Goal: Book appointment/travel/reservation

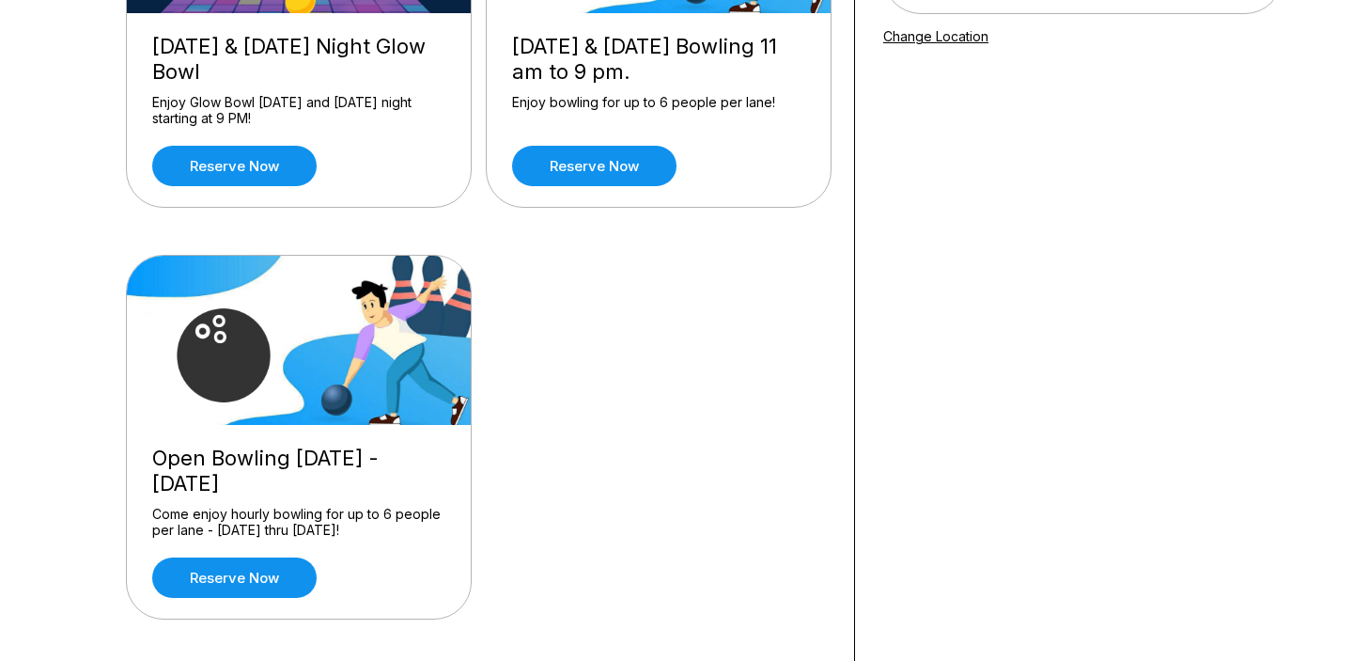
scroll to position [356, 0]
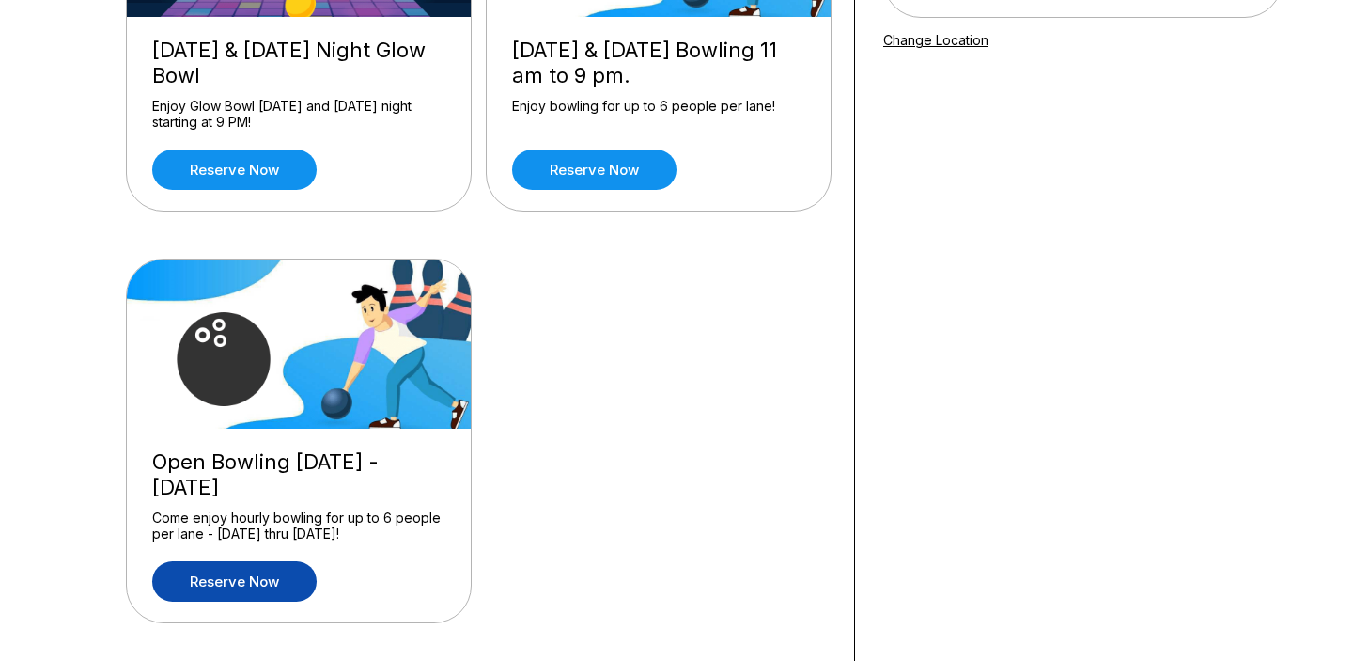
click at [216, 579] on link "Reserve now" at bounding box center [234, 581] width 164 height 40
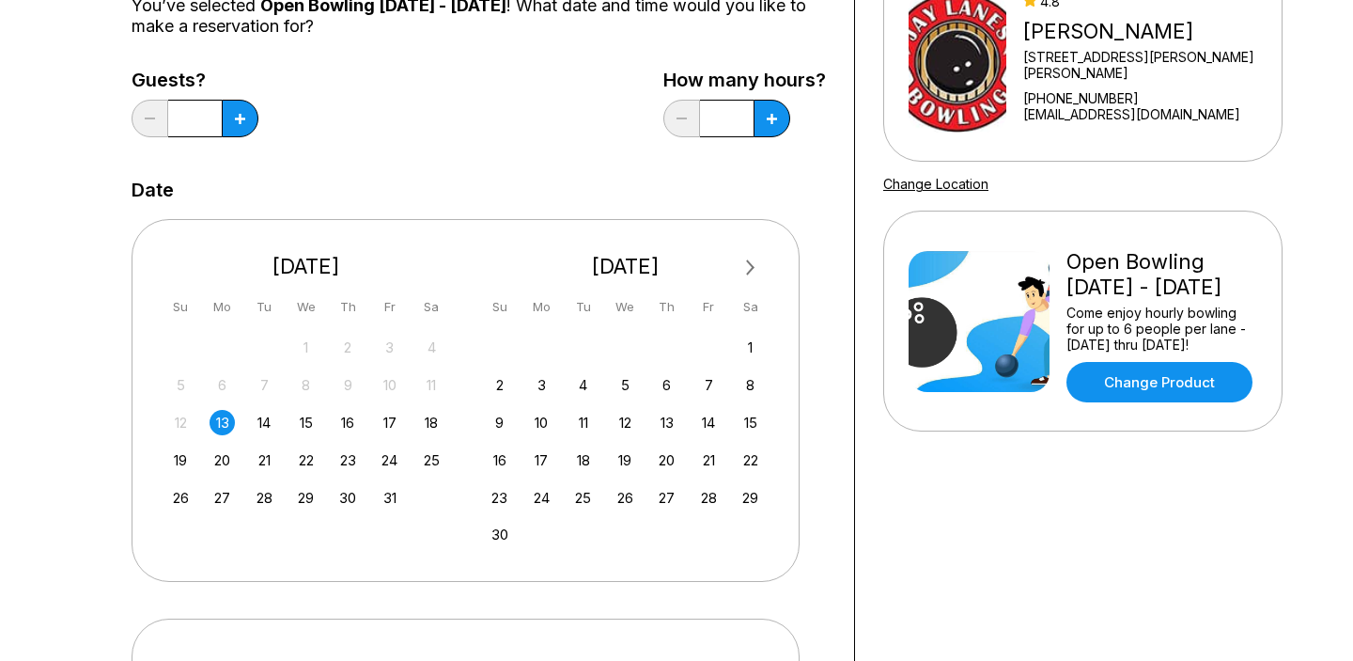
scroll to position [217, 0]
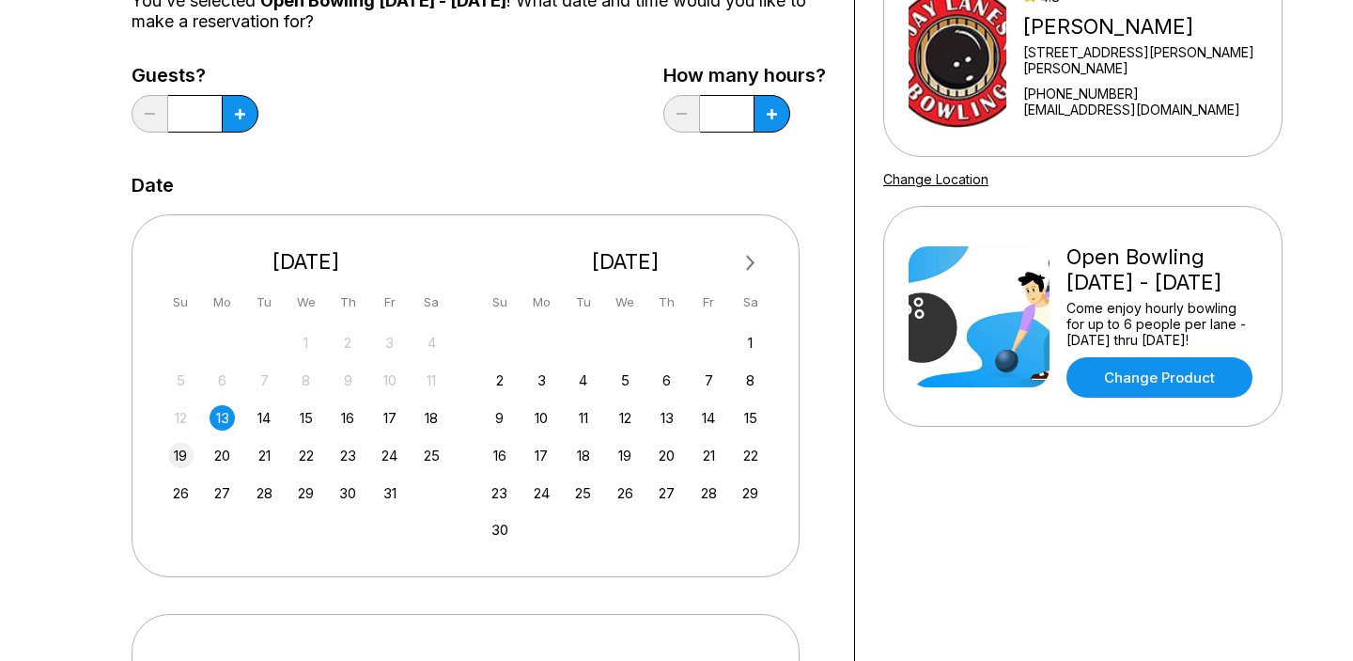
click at [185, 449] on div "19" at bounding box center [180, 455] width 25 height 25
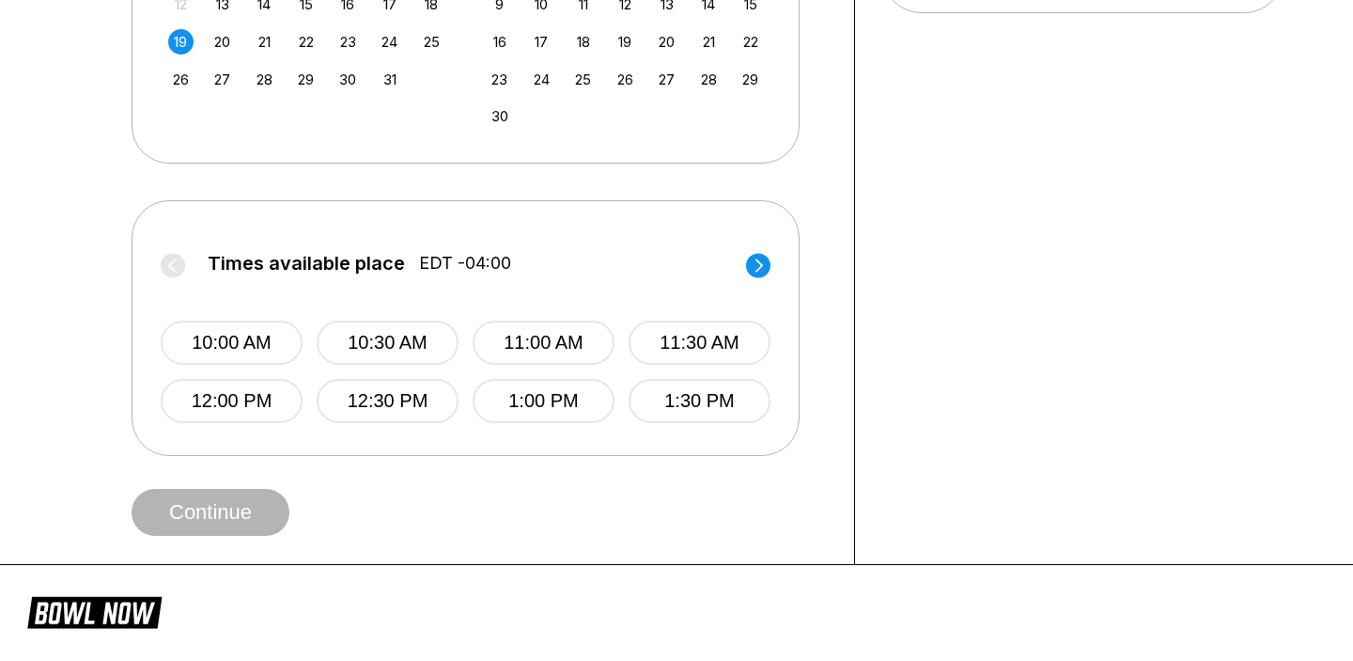
scroll to position [602, 0]
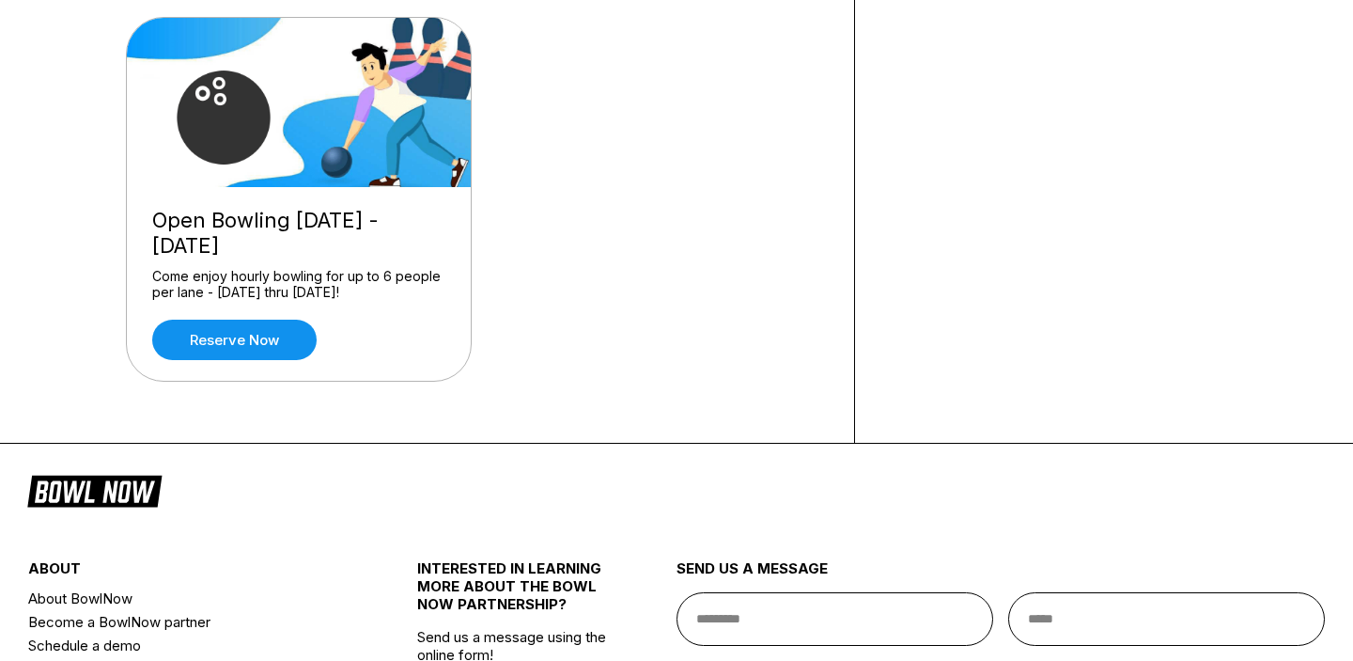
scroll to position [601, 0]
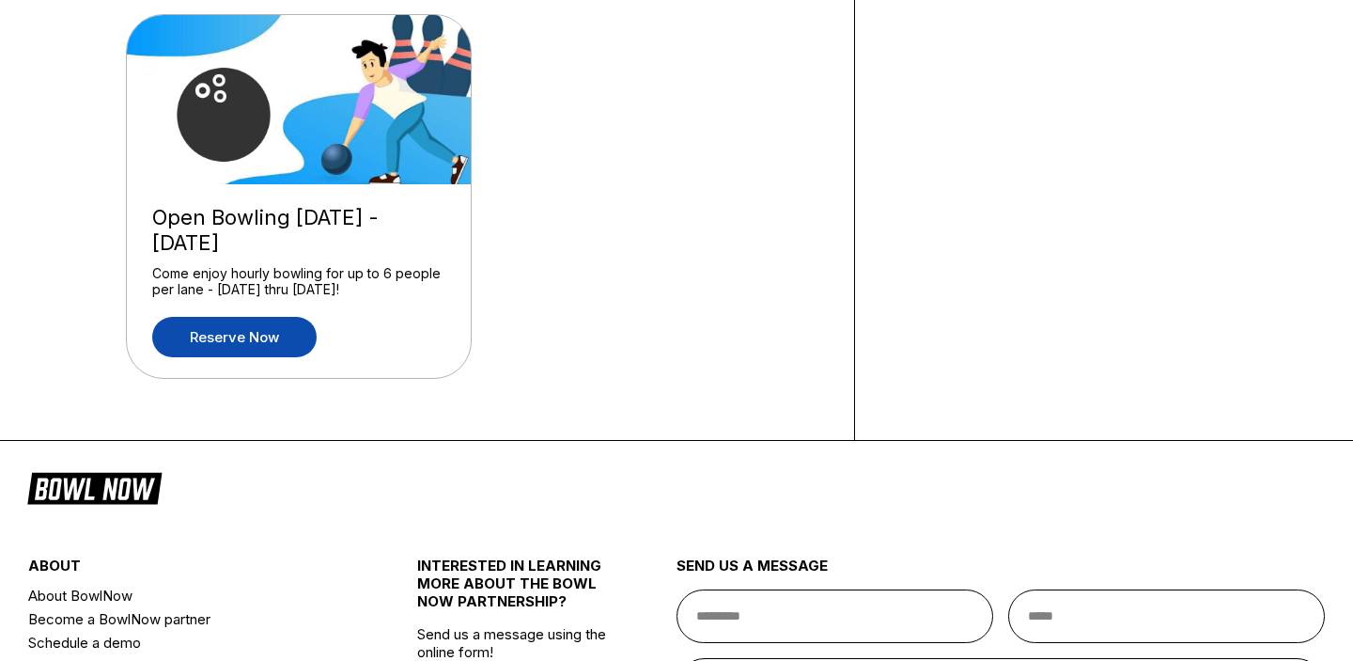
click at [231, 329] on link "Reserve now" at bounding box center [234, 337] width 164 height 40
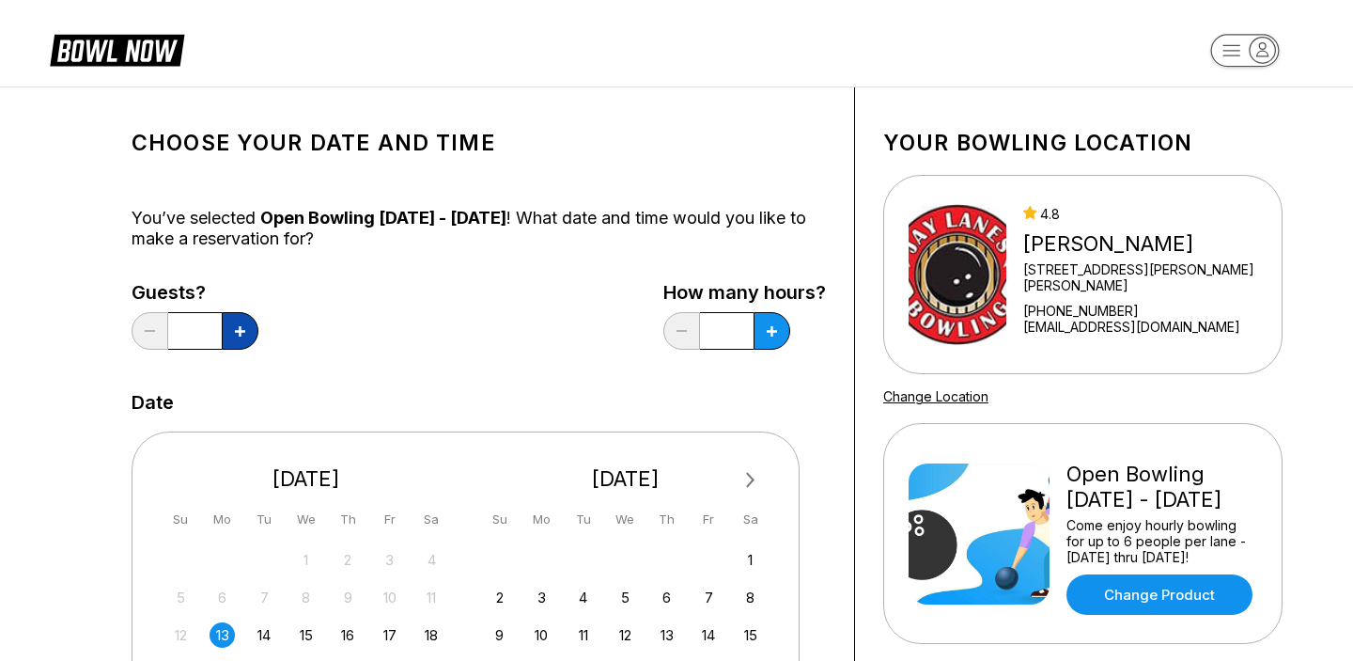
click at [239, 328] on icon at bounding box center [240, 331] width 10 height 10
type input "*"
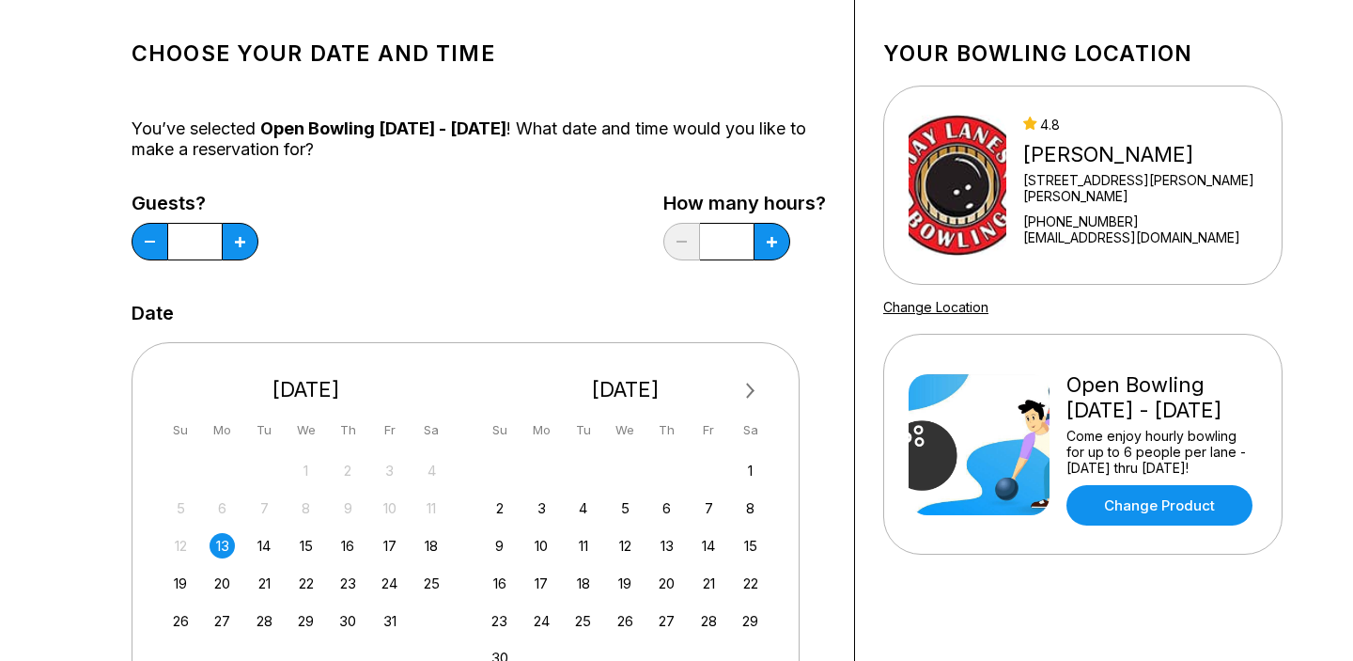
scroll to position [106, 0]
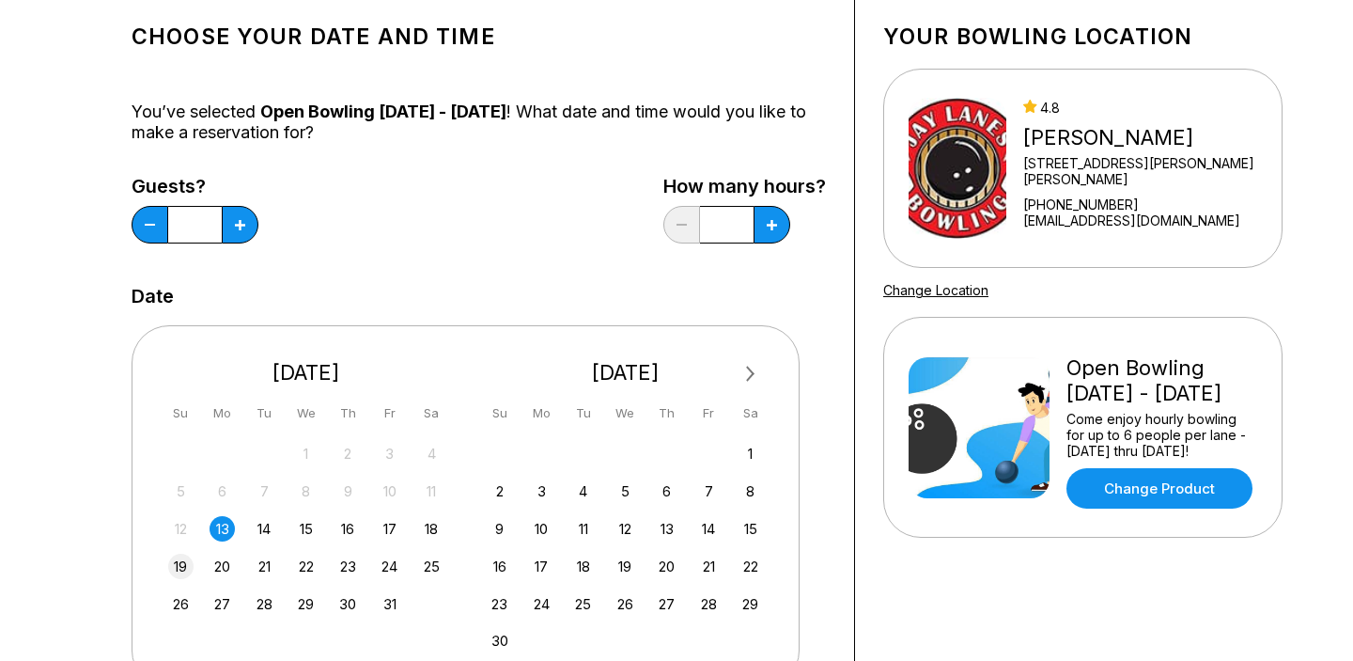
click at [177, 564] on div "19" at bounding box center [180, 566] width 25 height 25
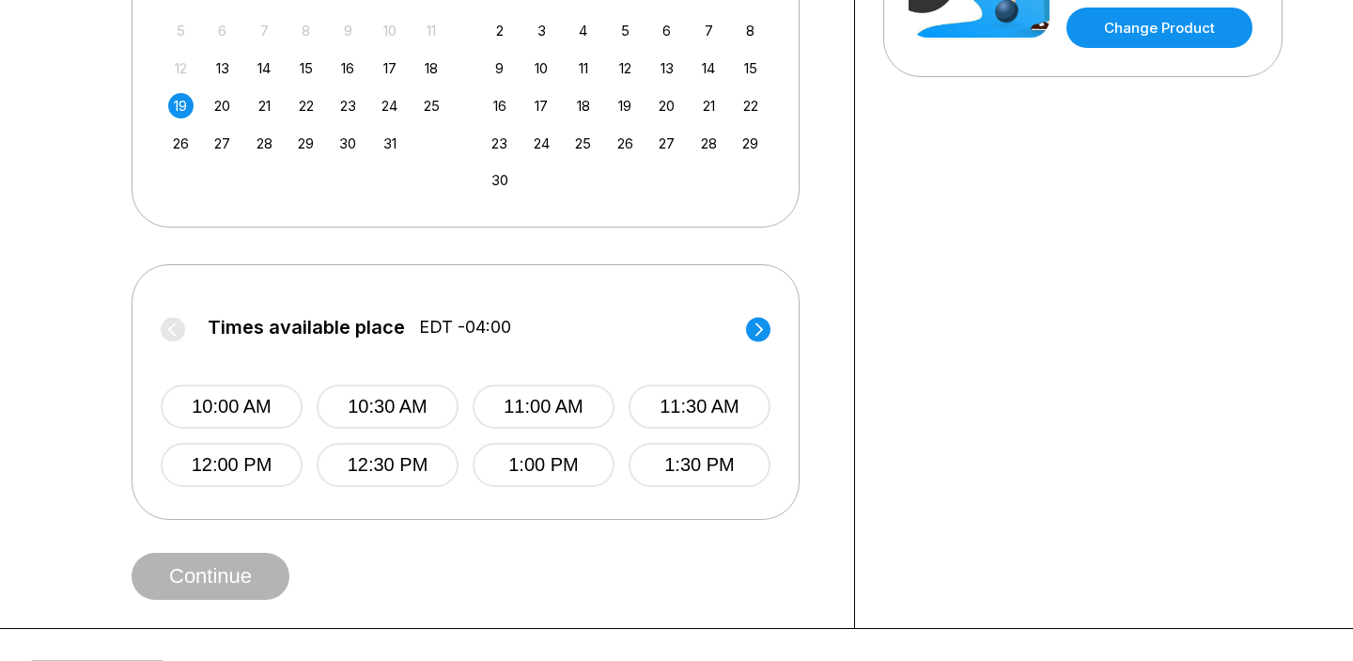
scroll to position [568, 0]
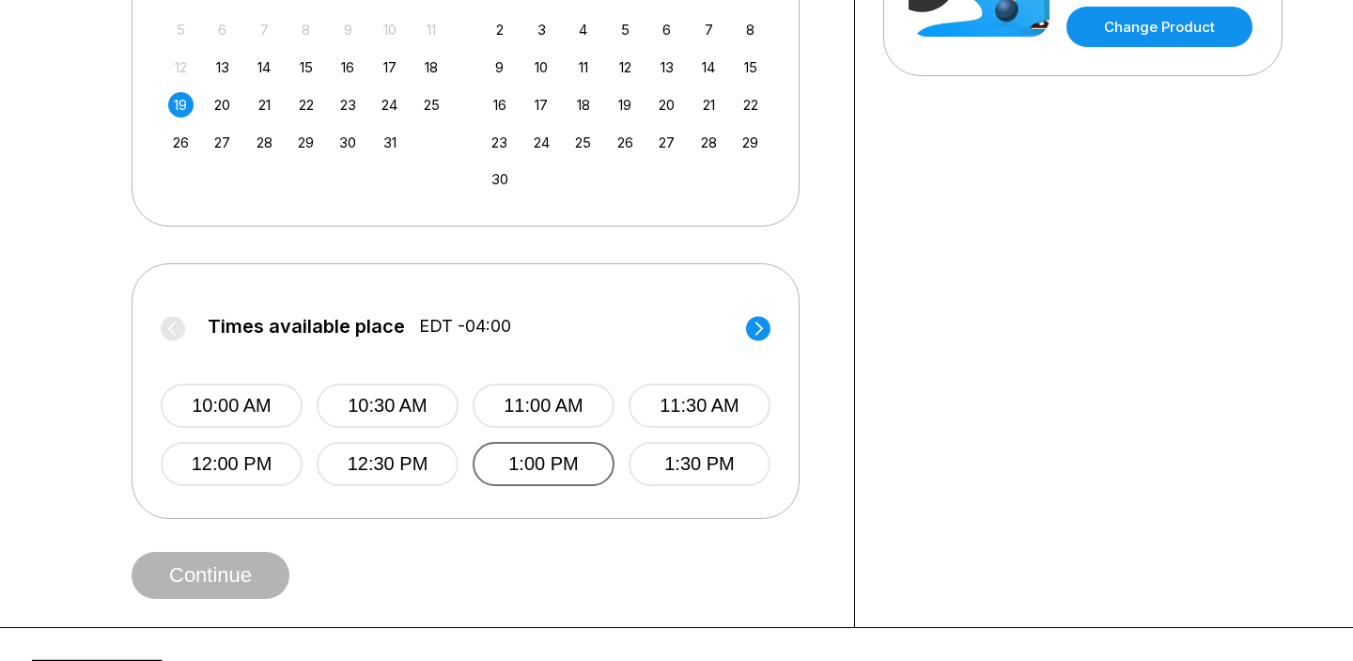
click at [535, 463] on button "1:00 PM" at bounding box center [544, 464] width 142 height 44
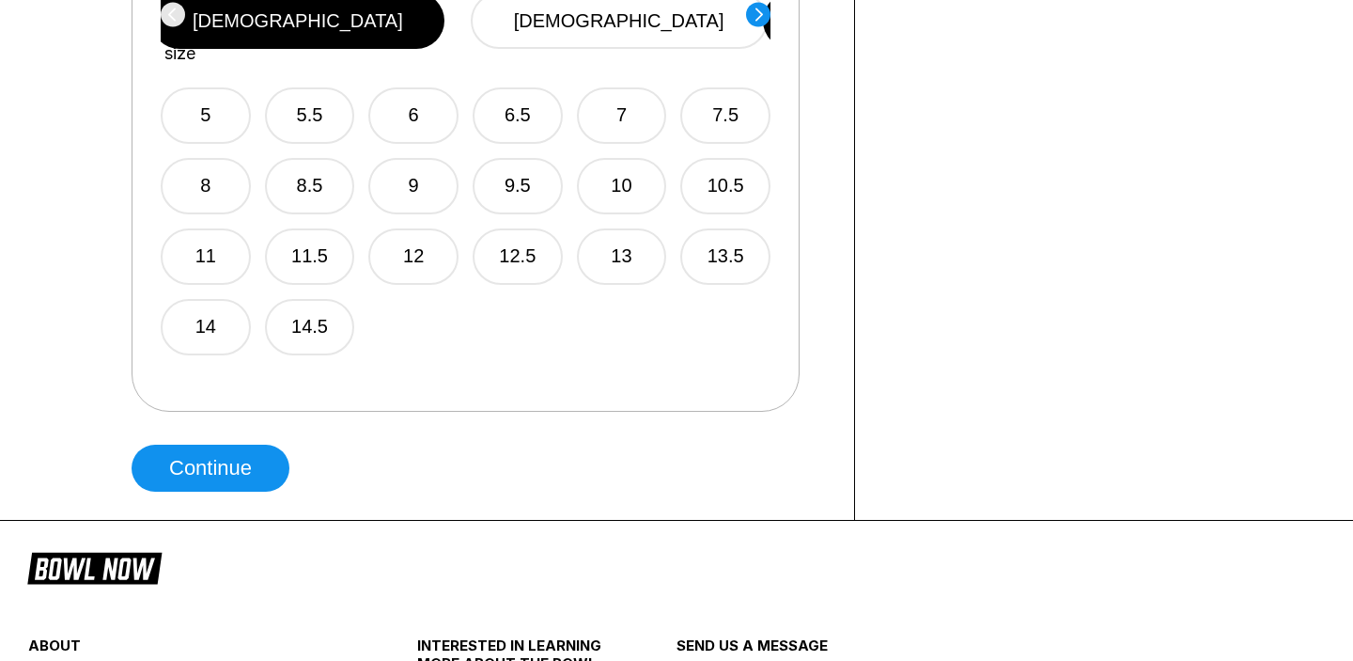
scroll to position [1243, 0]
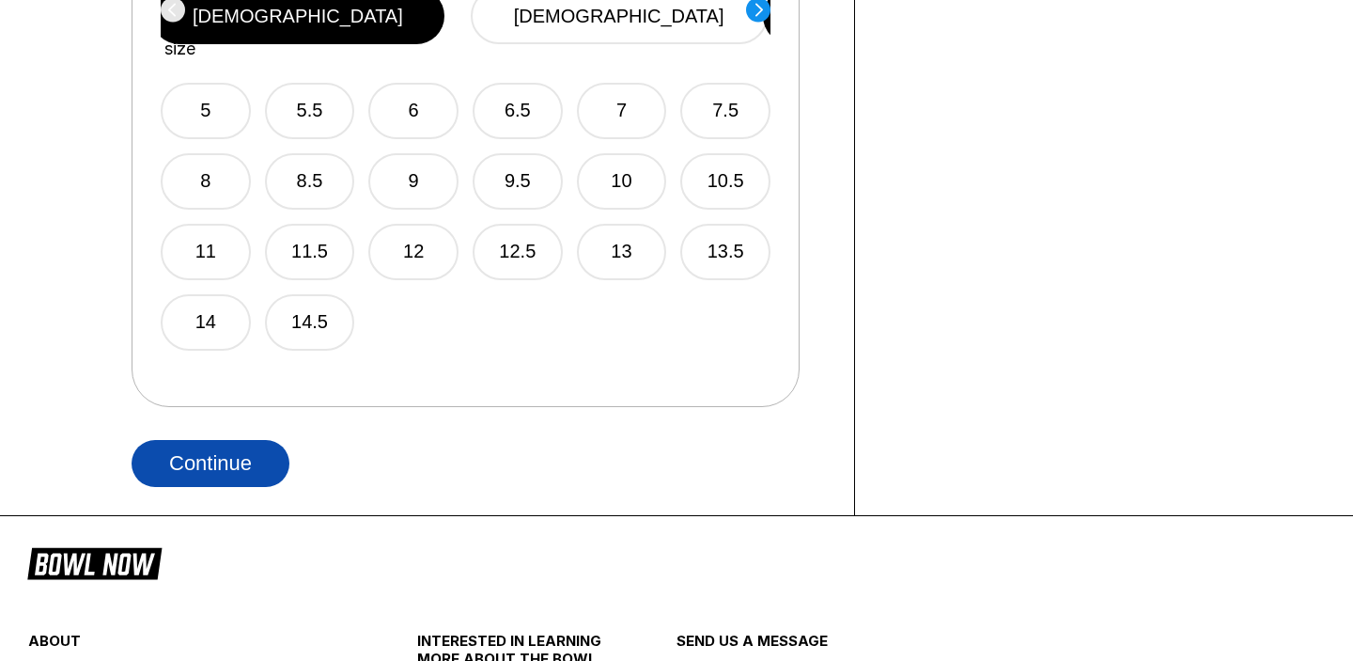
click at [203, 460] on button "Continue" at bounding box center [211, 463] width 158 height 47
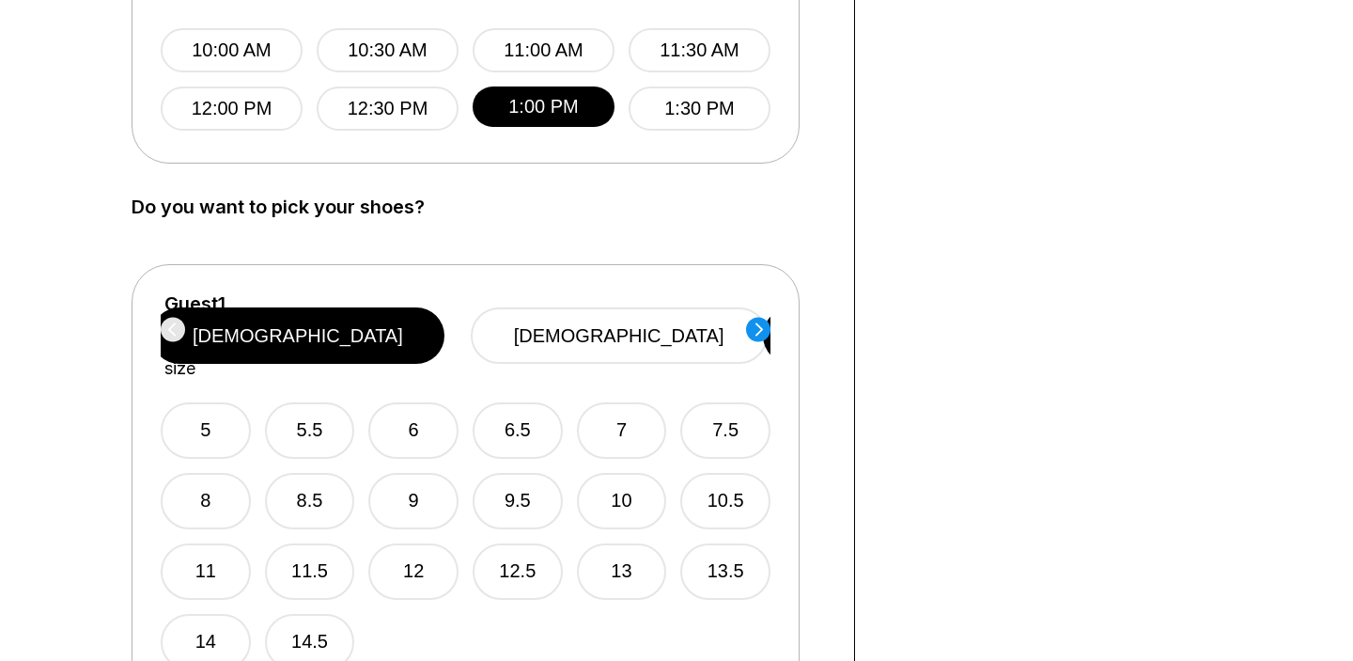
scroll to position [1010, 0]
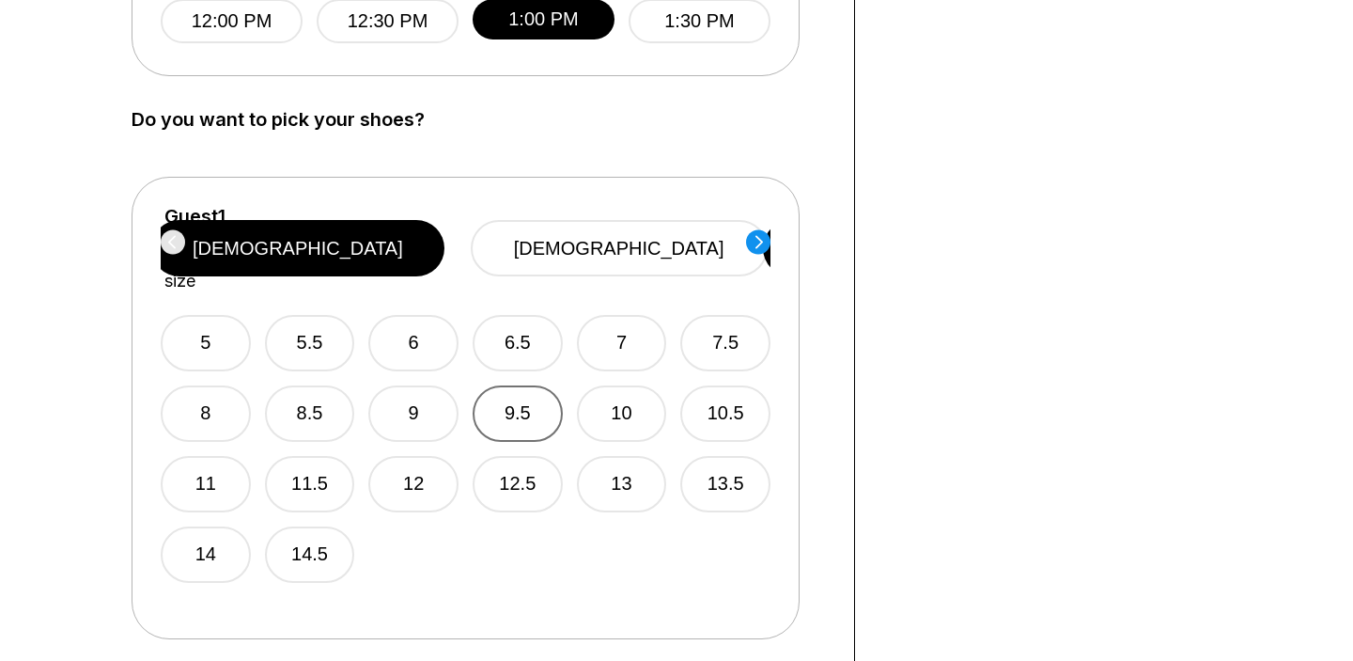
click at [521, 386] on button "9.5" at bounding box center [518, 413] width 90 height 56
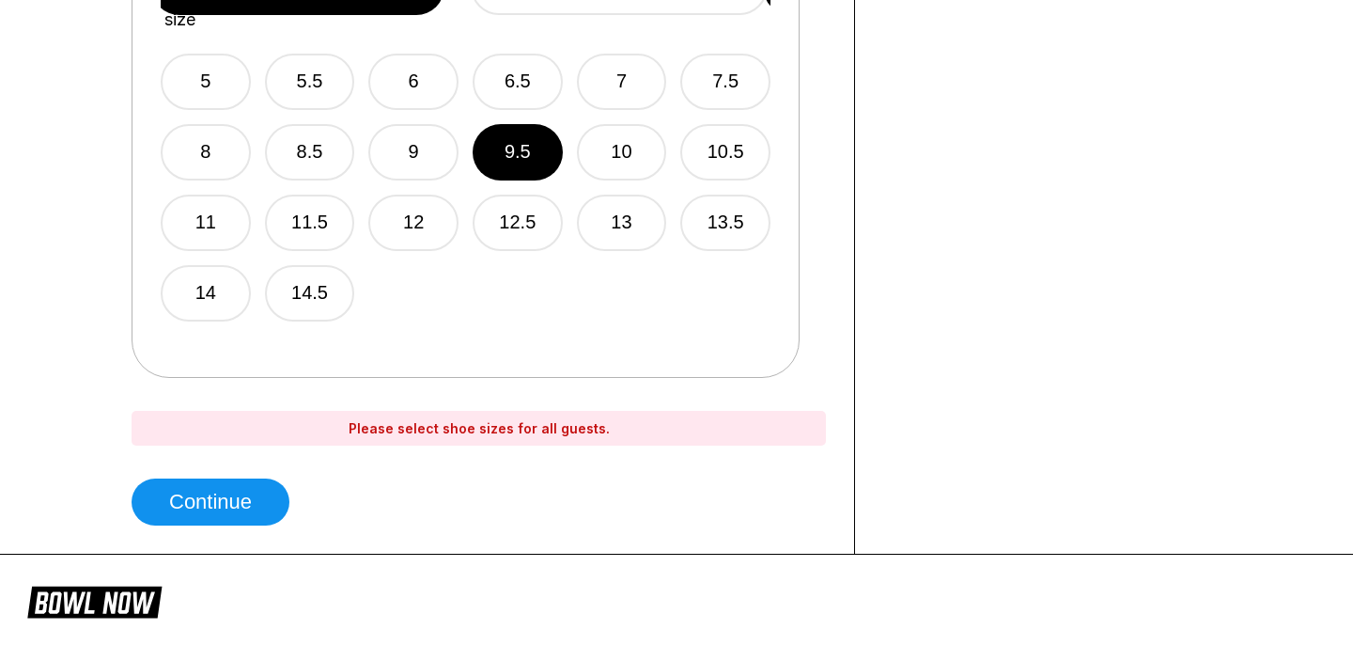
scroll to position [1275, 0]
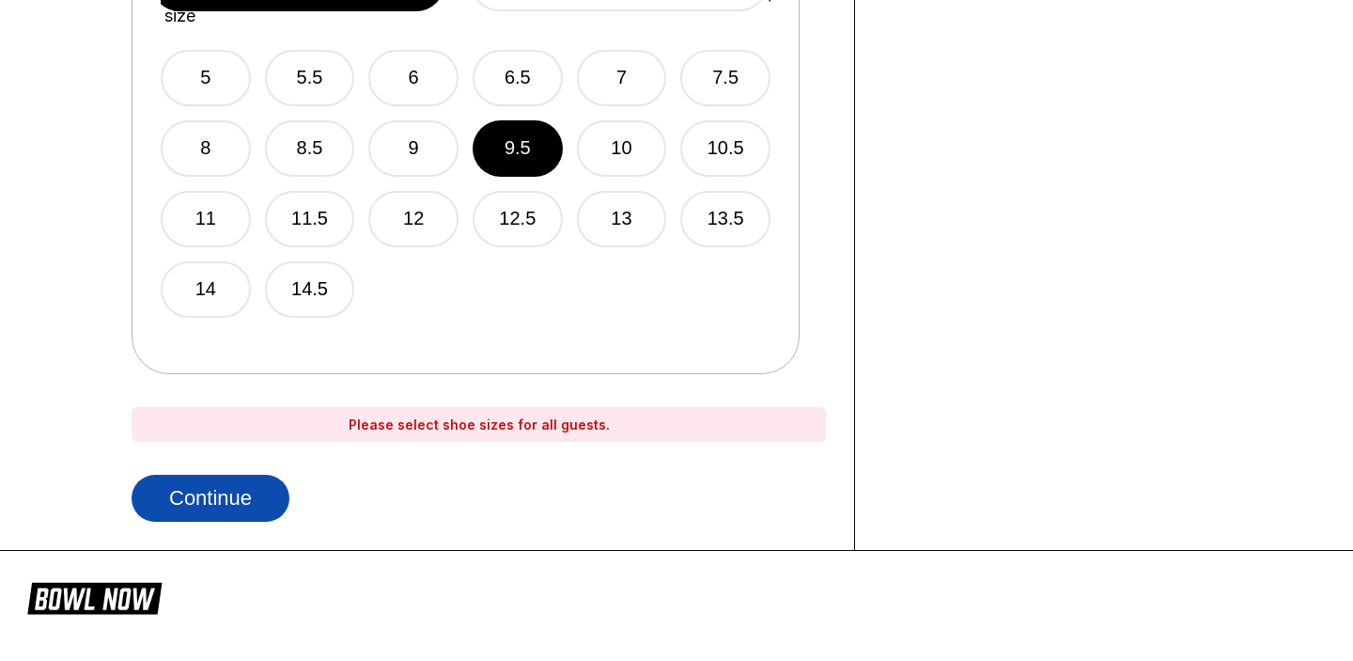
click at [207, 495] on button "Continue" at bounding box center [211, 498] width 158 height 47
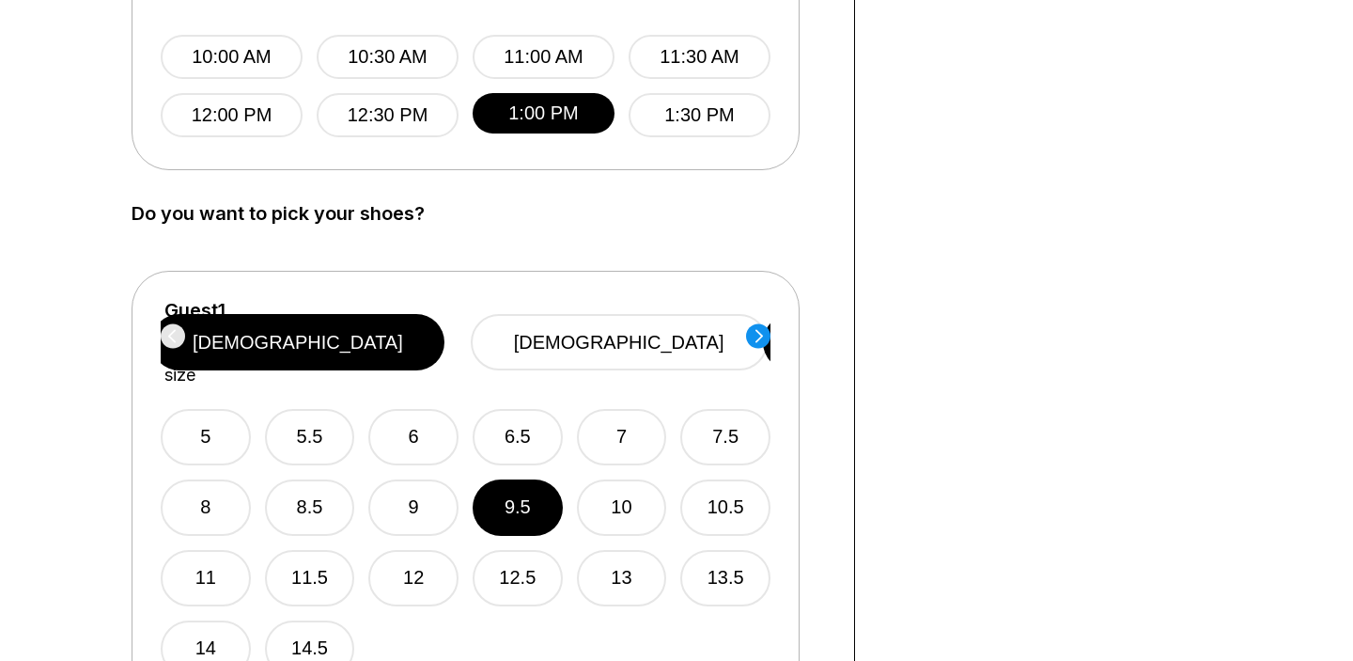
scroll to position [915, 0]
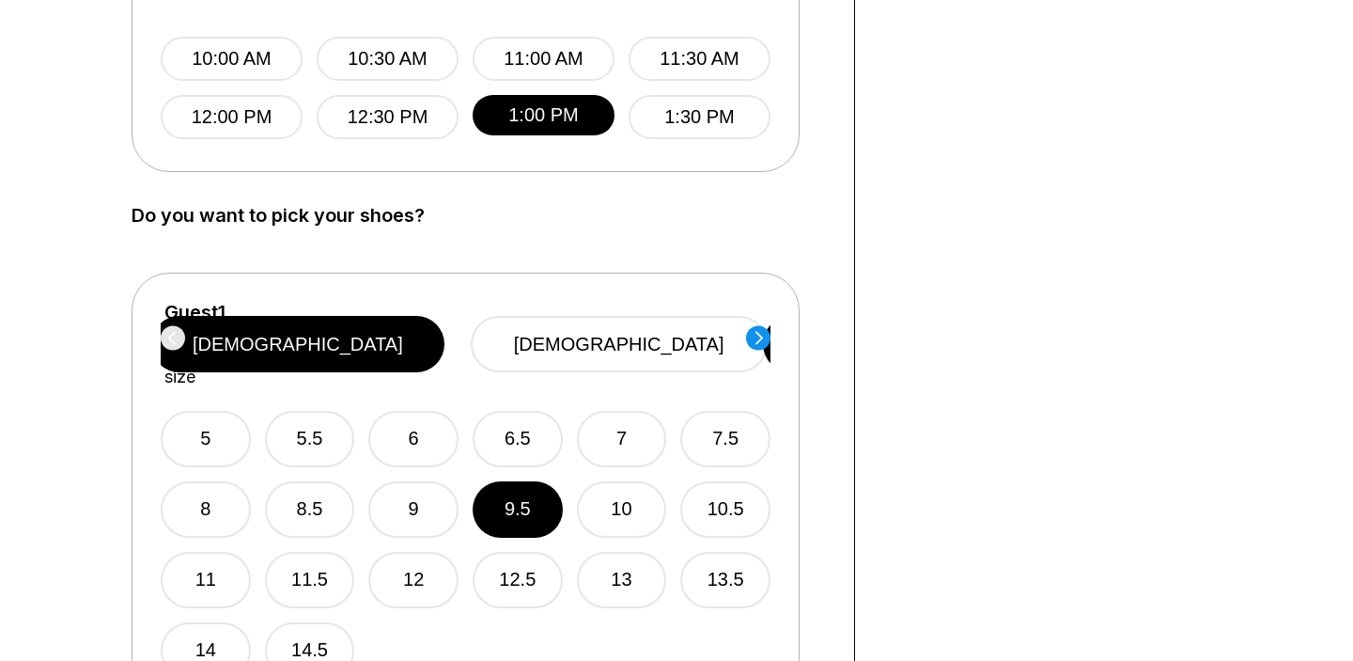
click at [759, 334] on icon at bounding box center [760, 337] width 8 height 13
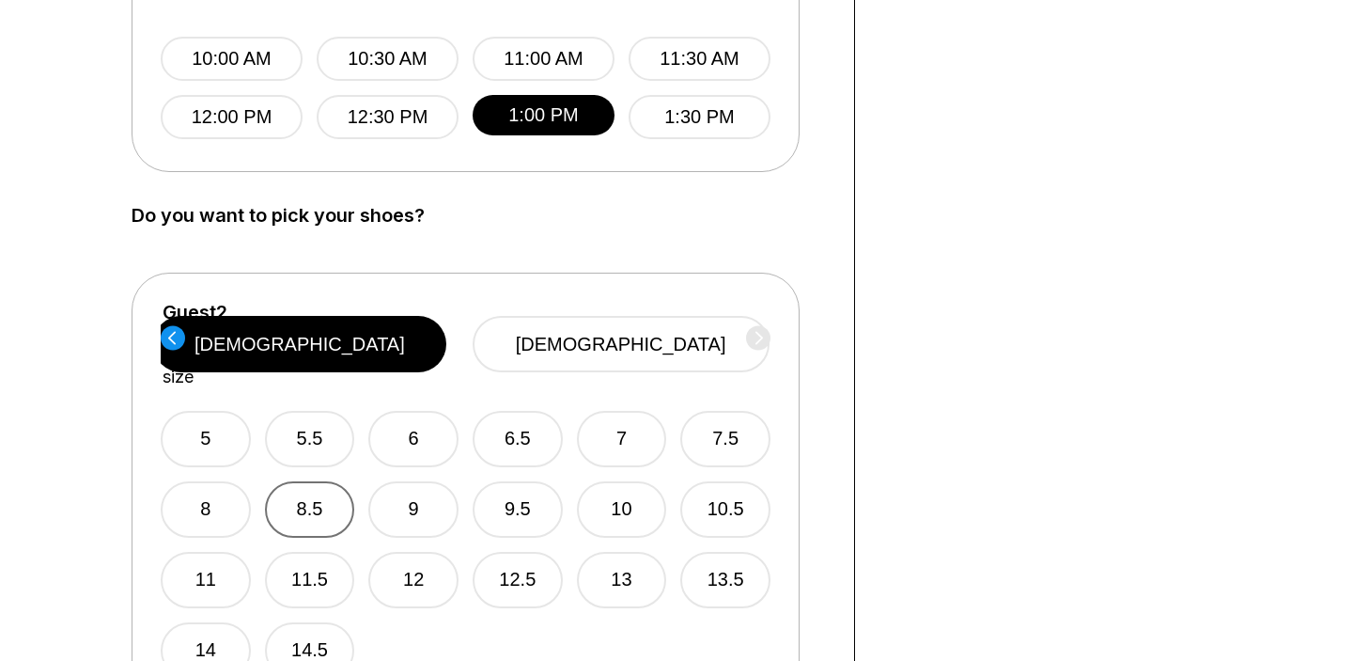
scroll to position [925, 0]
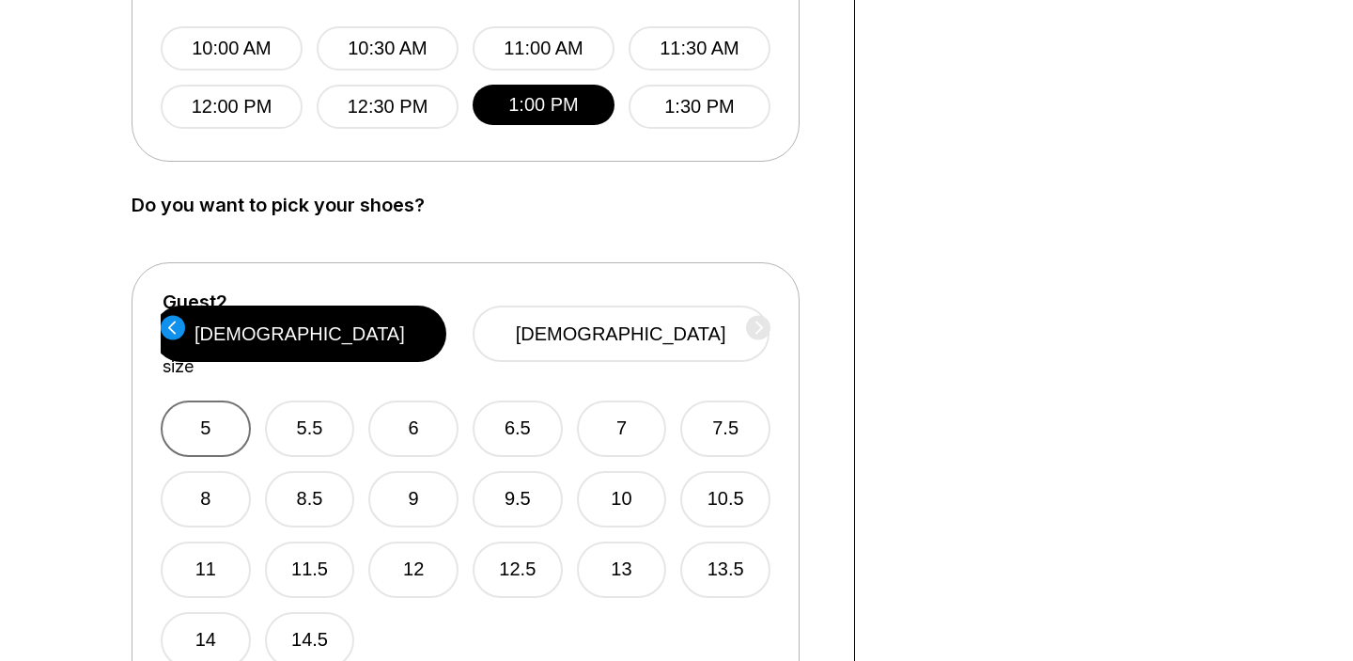
click at [200, 400] on button "5" at bounding box center [206, 428] width 90 height 56
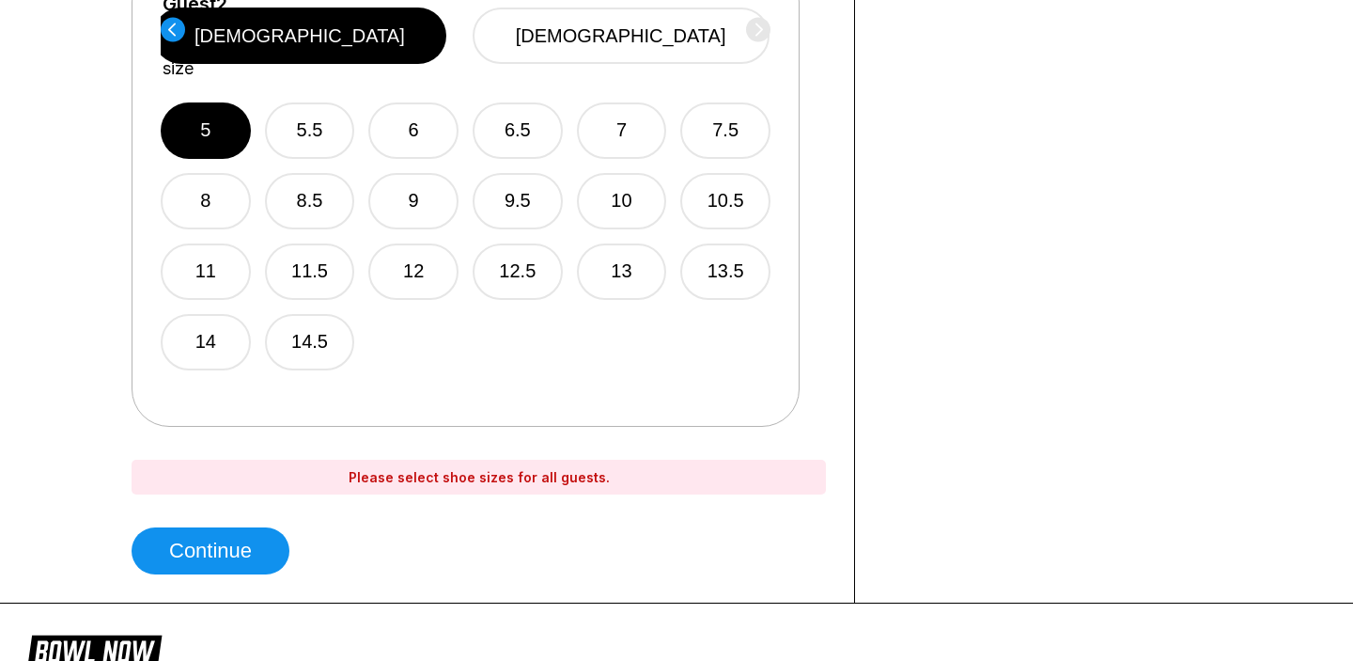
scroll to position [1228, 0]
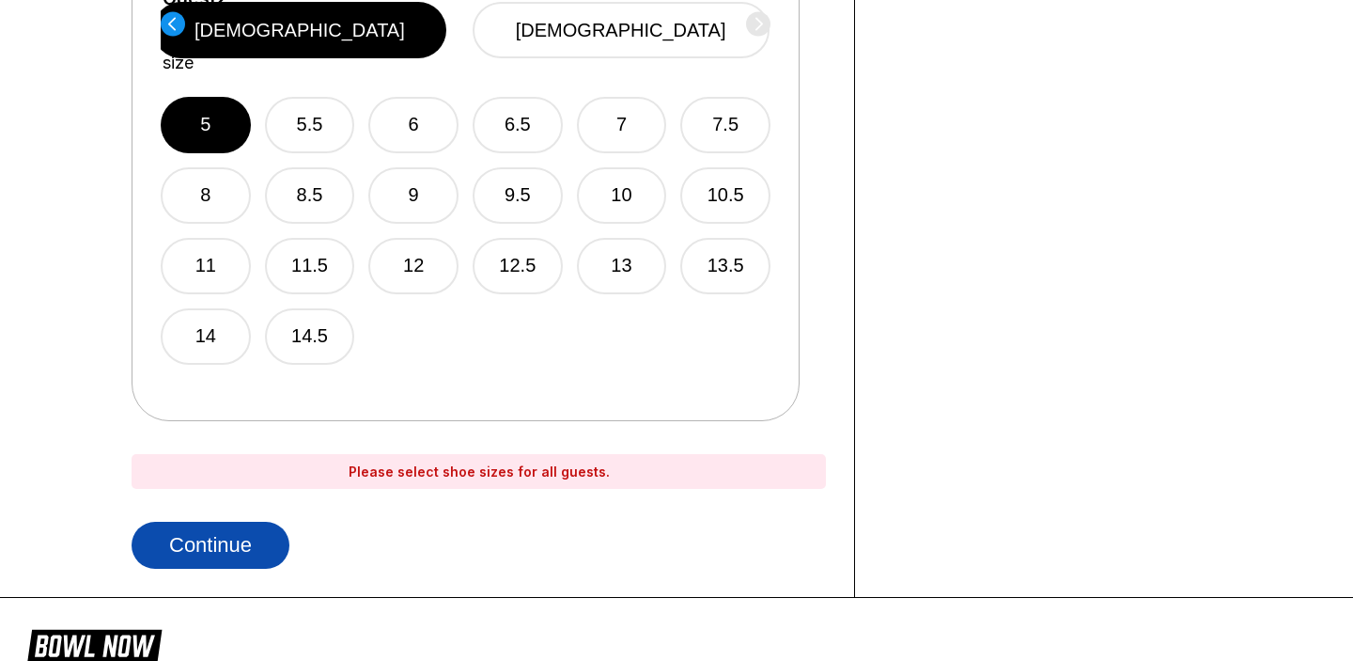
click at [211, 537] on button "Continue" at bounding box center [211, 545] width 158 height 47
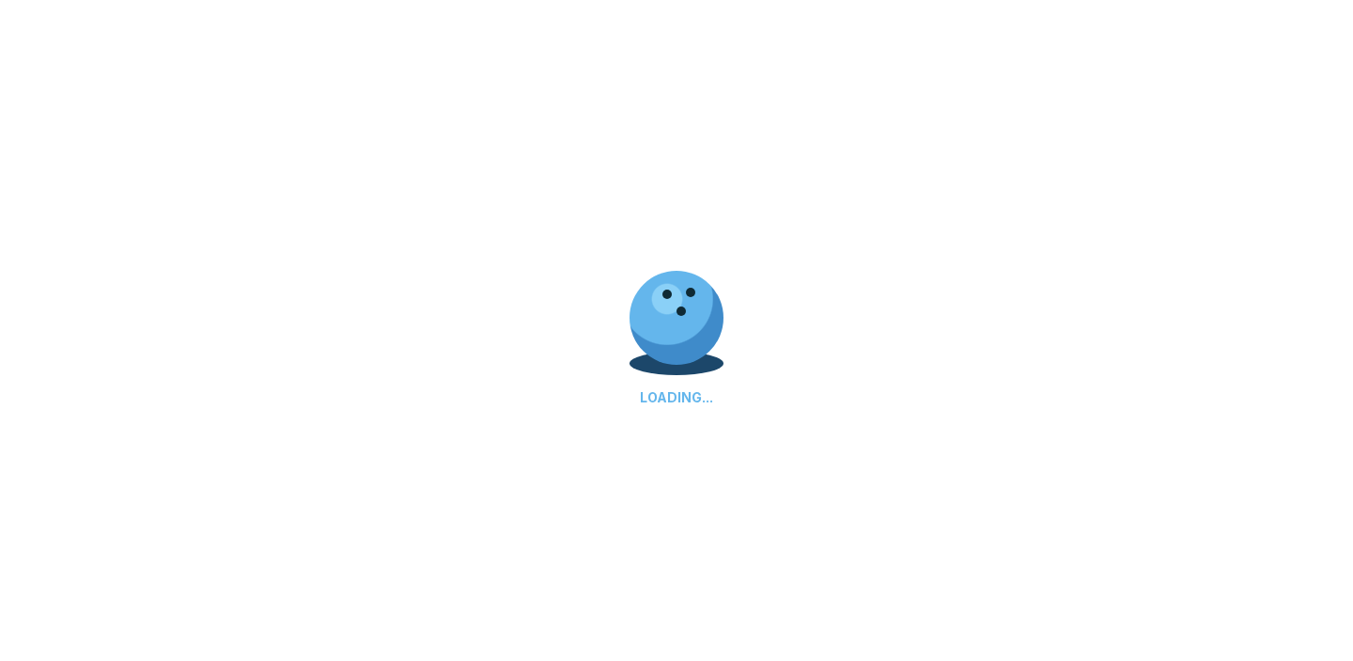
select select "**"
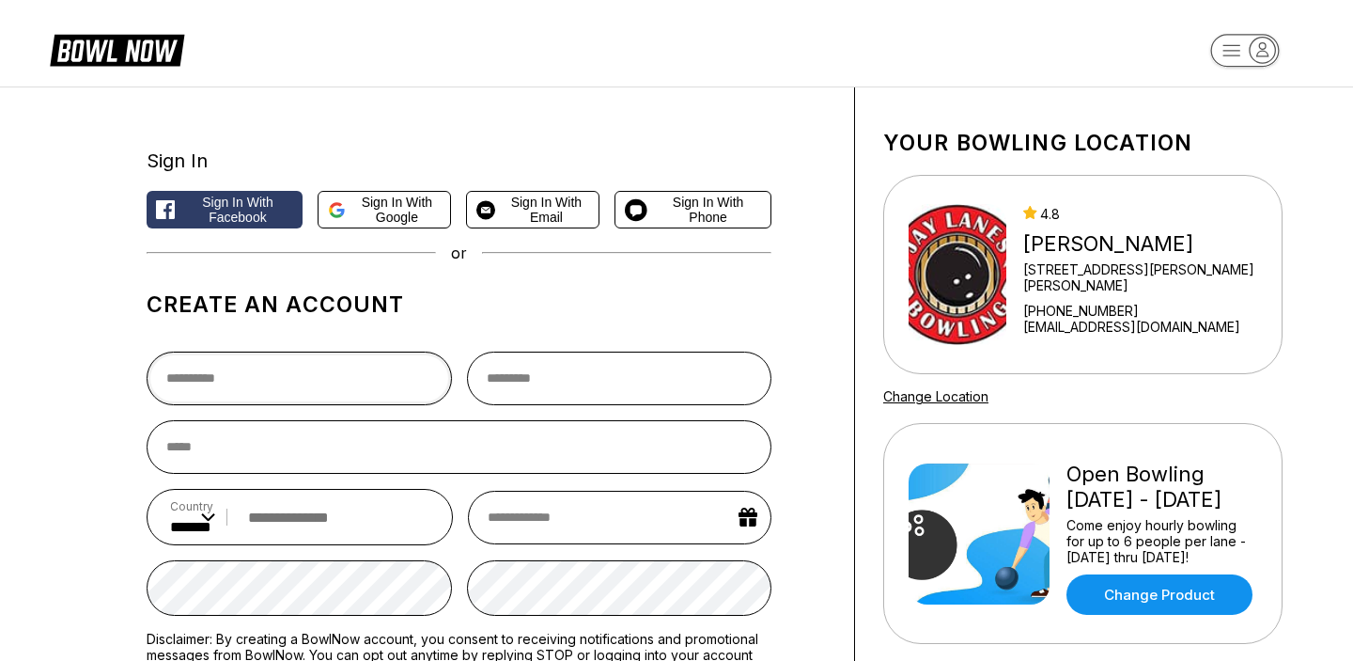
click at [202, 368] on input "text" at bounding box center [299, 379] width 305 height 54
type input "******"
type input "*****"
type input "**********"
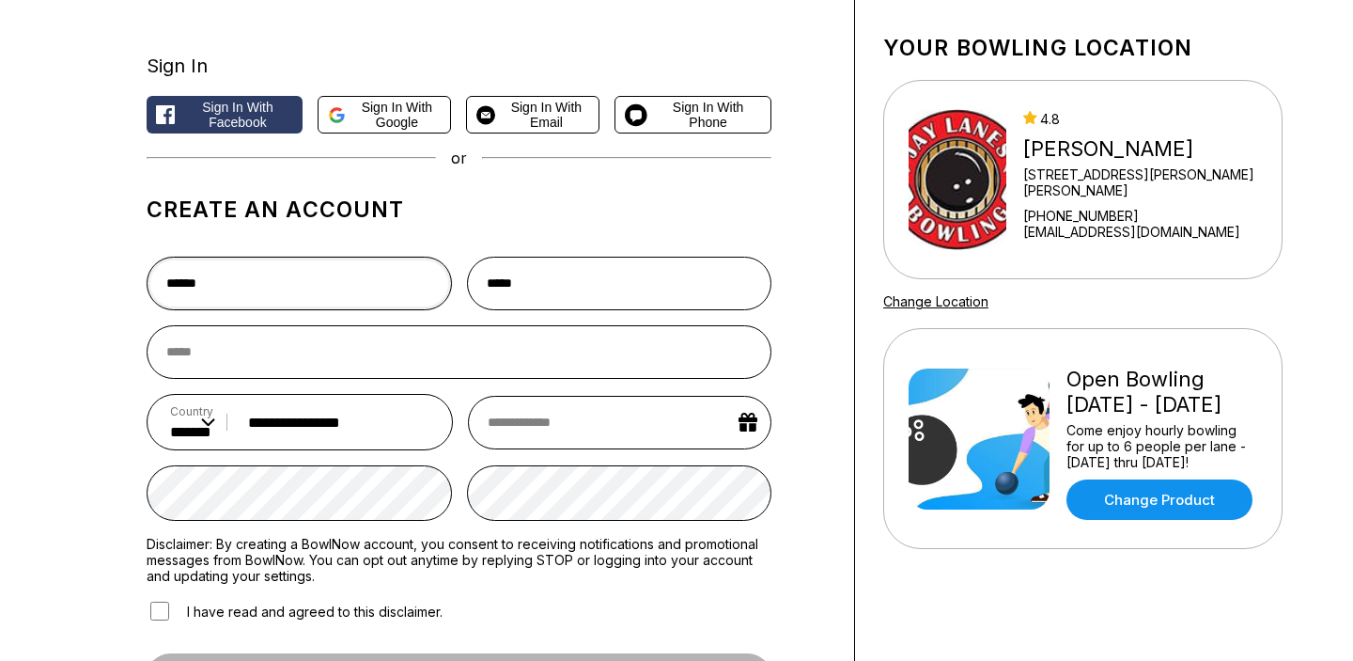
scroll to position [96, 0]
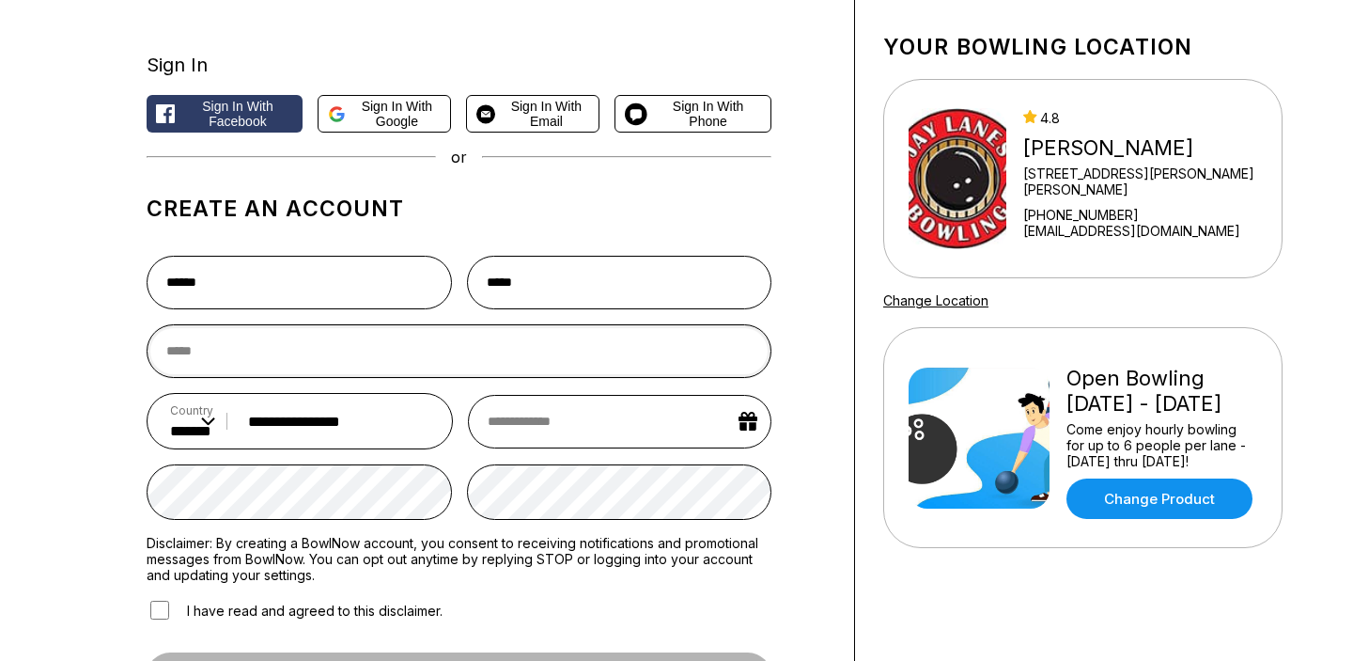
click at [191, 350] on input "email" at bounding box center [459, 351] width 625 height 54
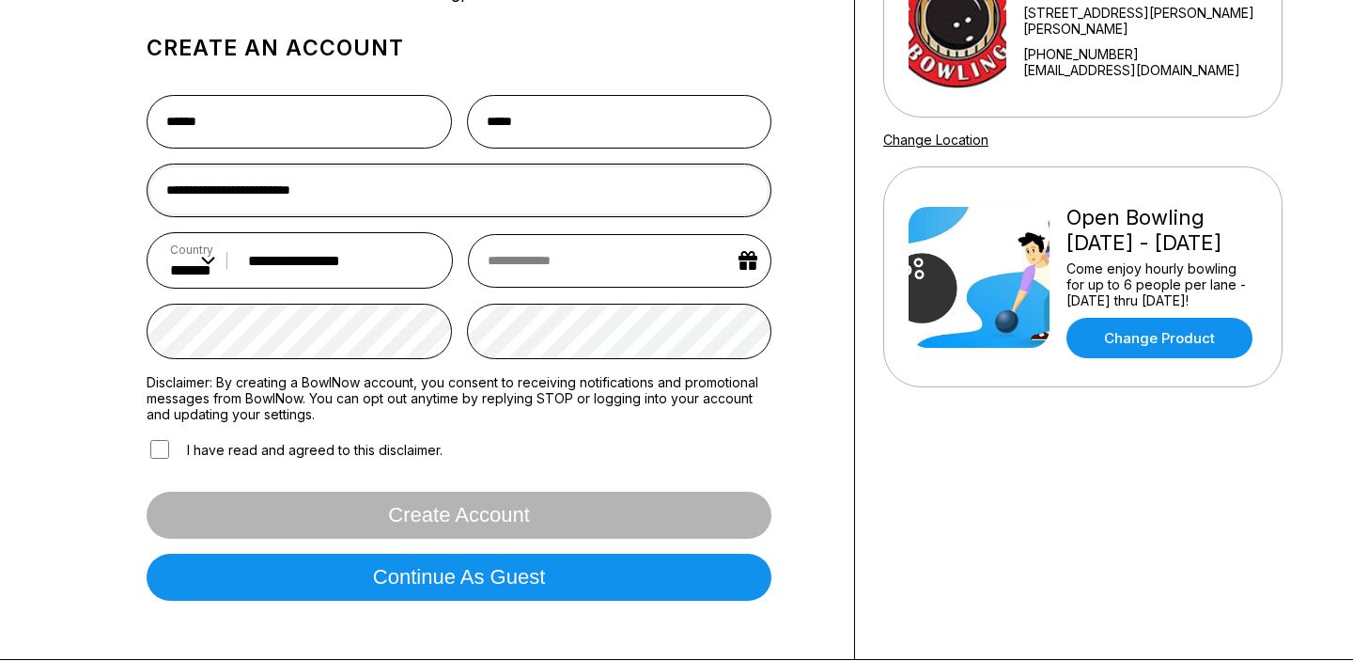
scroll to position [258, 0]
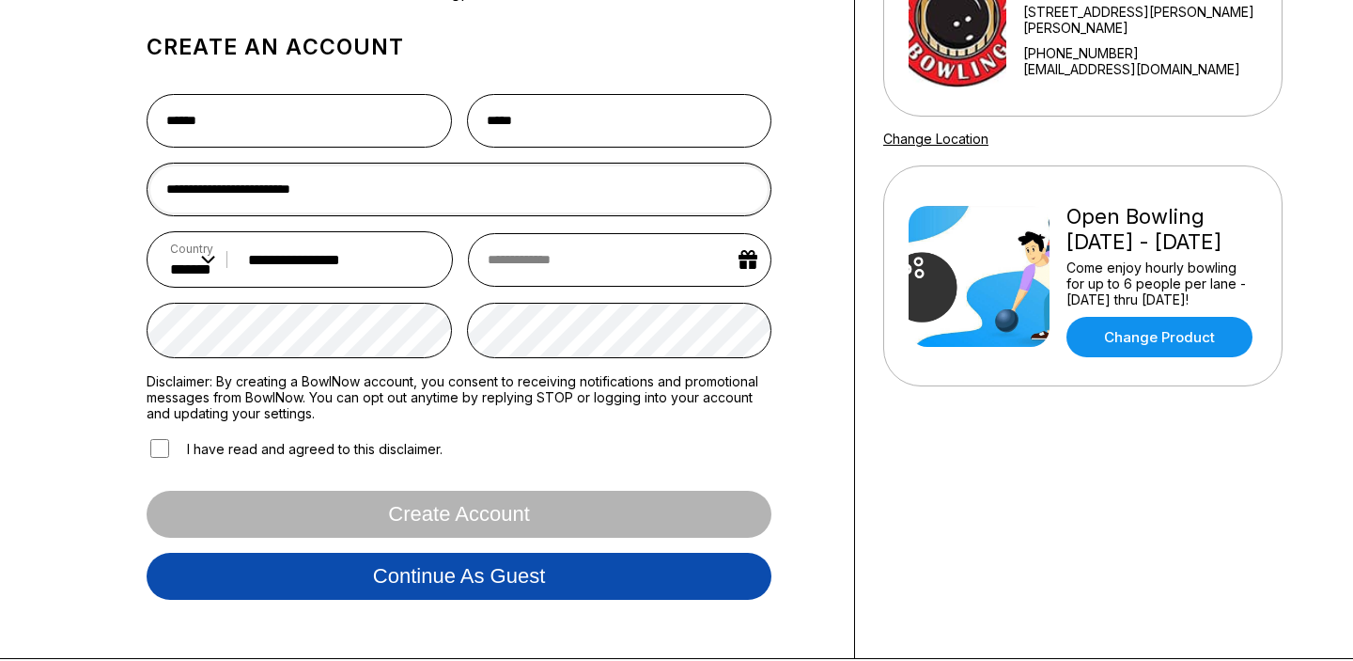
type input "**********"
click at [344, 577] on button "Continue as guest" at bounding box center [459, 576] width 625 height 47
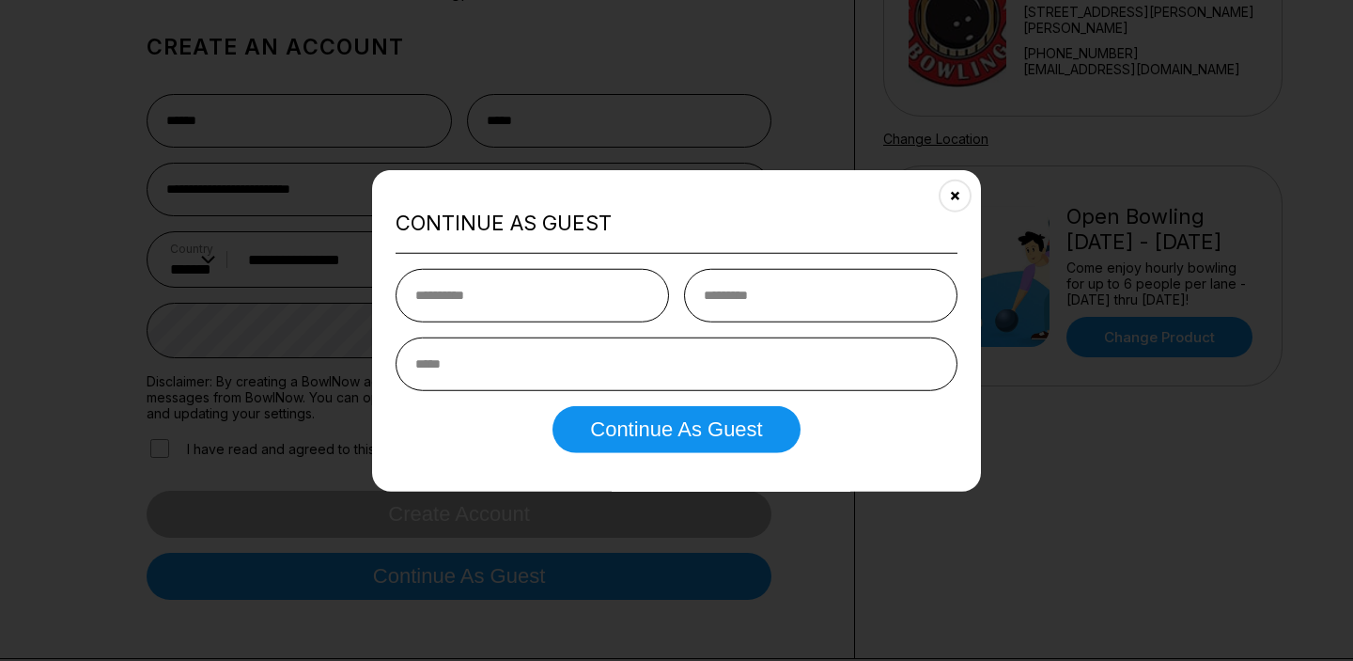
click at [420, 291] on input "text" at bounding box center [533, 296] width 274 height 54
type input "******"
type input "*****"
click at [429, 364] on input "email" at bounding box center [677, 364] width 562 height 54
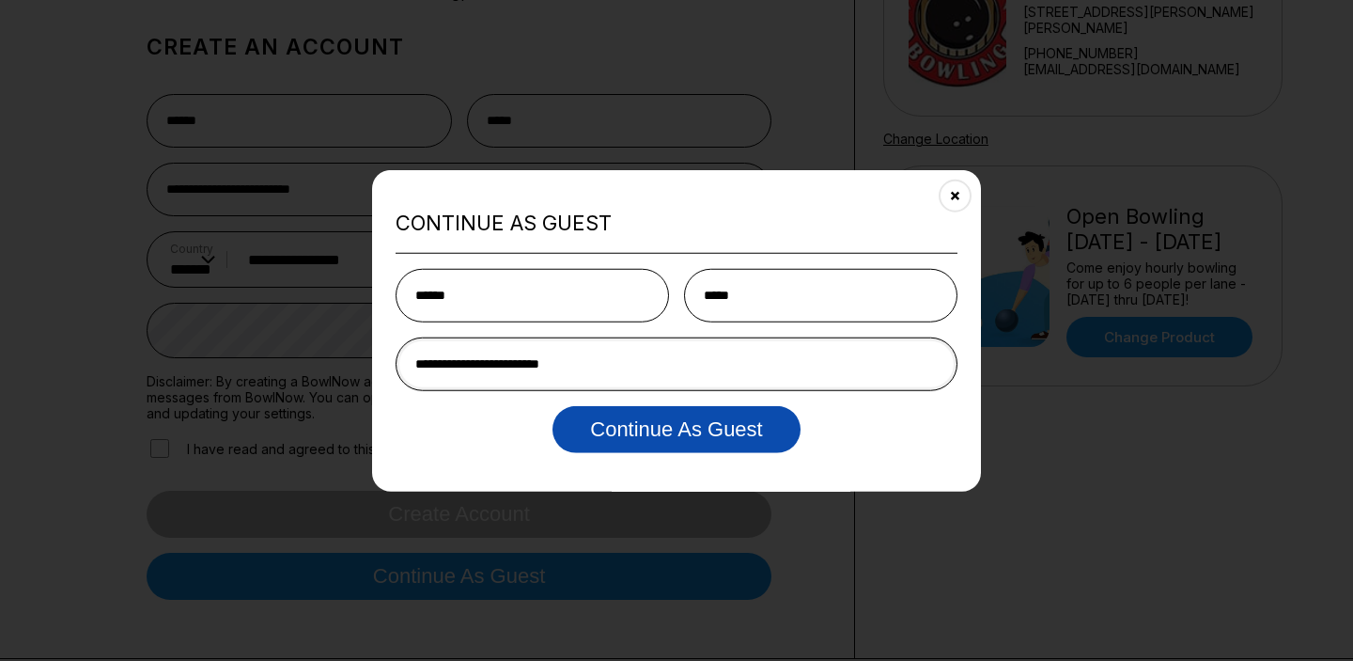
type input "**********"
click at [604, 425] on button "Continue as Guest" at bounding box center [676, 429] width 247 height 47
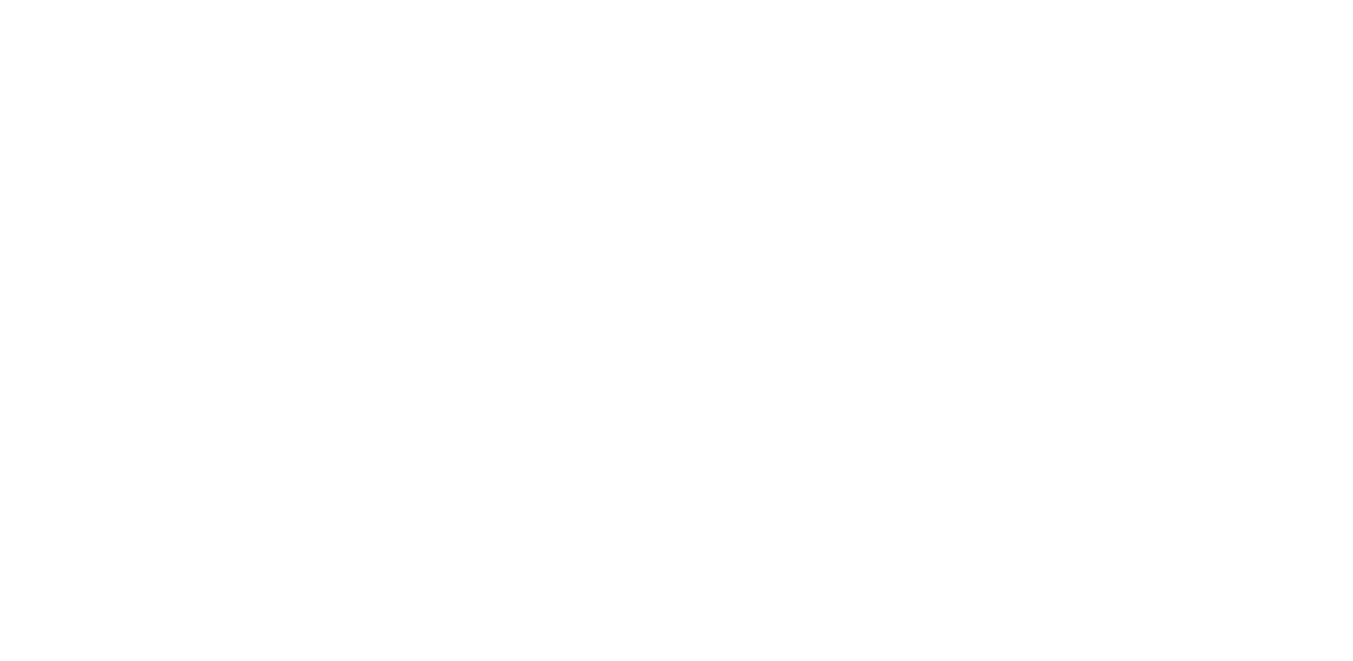
scroll to position [0, 0]
